Goal: Task Accomplishment & Management: Manage account settings

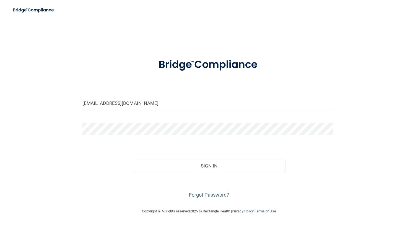
drag, startPoint x: 144, startPoint y: 109, endPoint x: 56, endPoint y: 110, distance: 88.3
click at [59, 110] on div "[EMAIL_ADDRESS][DOMAIN_NAME] Invalid email/password. You don't have permission …" at bounding box center [209, 112] width 396 height 179
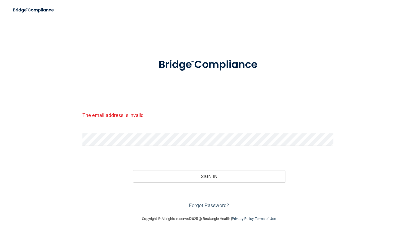
type input "[EMAIL_ADDRESS][DOMAIN_NAME]"
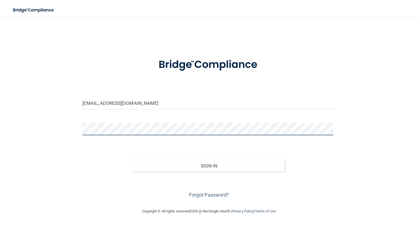
click at [65, 136] on div "[EMAIL_ADDRESS][DOMAIN_NAME] Invalid email/password. You don't have permission …" at bounding box center [209, 112] width 396 height 179
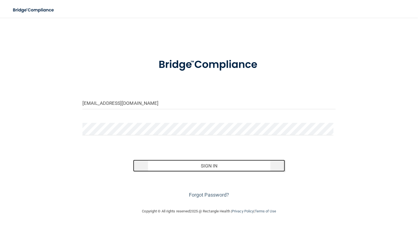
click at [175, 172] on button "Sign In" at bounding box center [209, 165] width 152 height 12
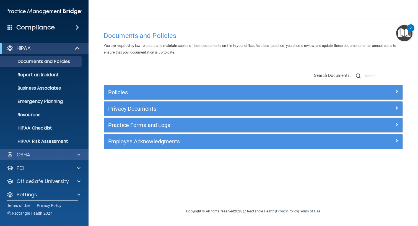
scroll to position [4, 0]
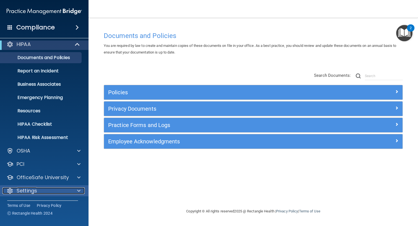
click at [81, 190] on div at bounding box center [78, 190] width 14 height 7
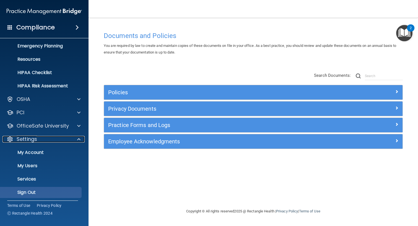
scroll to position [57, 0]
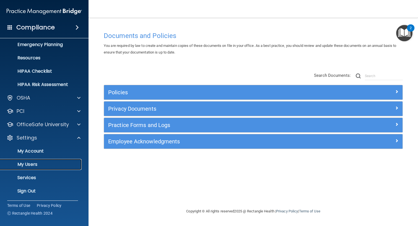
click at [30, 161] on p "My Users" at bounding box center [42, 164] width 76 height 6
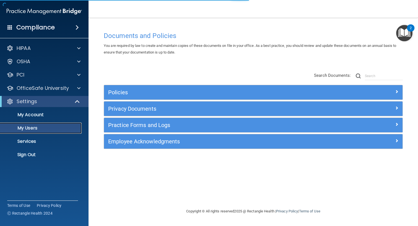
select select "20"
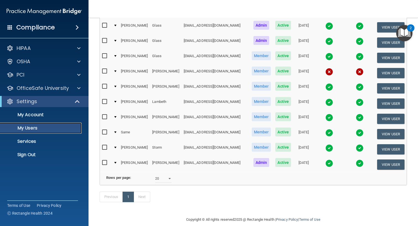
scroll to position [161, 0]
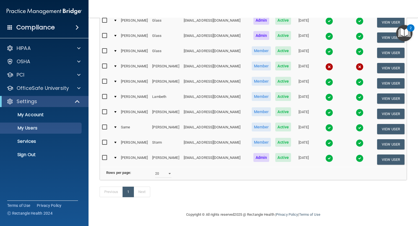
click at [52, 28] on h4 "Compliance" at bounding box center [35, 28] width 38 height 8
click at [76, 28] on body "Compliance HIPAA Documents and Policies Report an Incident Business Associates …" at bounding box center [209, 113] width 418 height 226
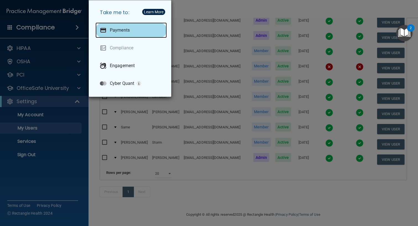
click at [115, 32] on p "Payments" at bounding box center [120, 30] width 20 height 6
